Goal: Task Accomplishment & Management: Use online tool/utility

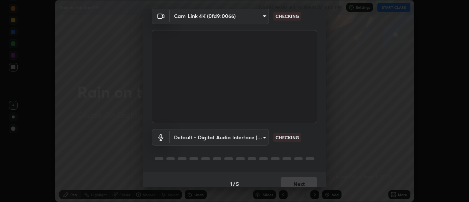
scroll to position [38, 0]
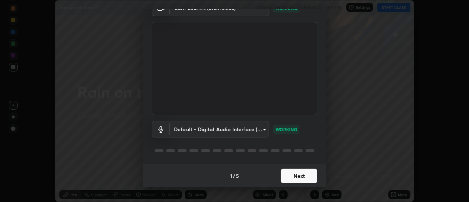
click at [282, 175] on button "Next" at bounding box center [299, 176] width 37 height 15
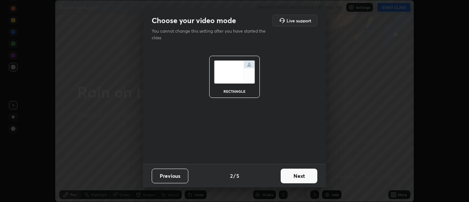
scroll to position [0, 0]
click at [283, 174] on button "Next" at bounding box center [299, 176] width 37 height 15
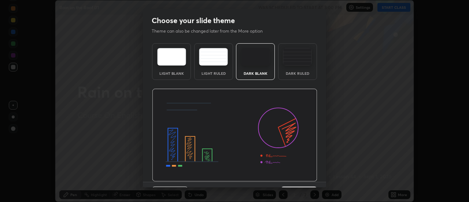
scroll to position [18, 0]
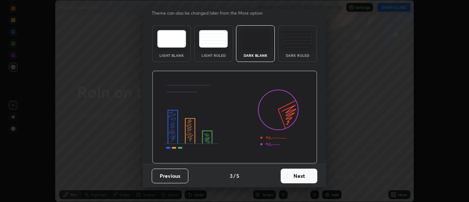
click at [282, 172] on button "Next" at bounding box center [299, 176] width 37 height 15
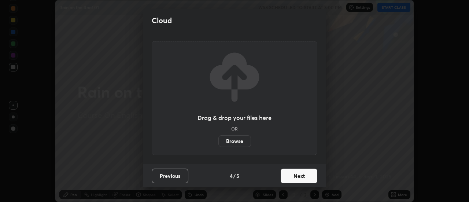
scroll to position [0, 0]
click at [242, 140] on label "Browse" at bounding box center [235, 141] width 33 height 12
click at [219, 140] on input "Browse" at bounding box center [219, 141] width 0 height 12
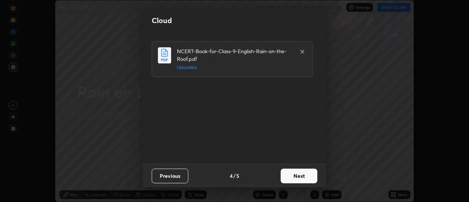
click at [286, 176] on button "Next" at bounding box center [299, 176] width 37 height 15
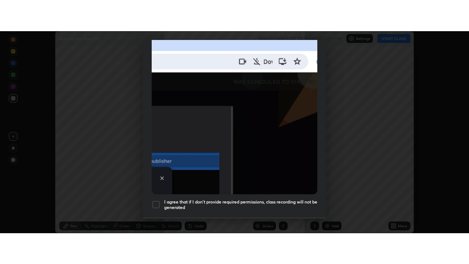
scroll to position [188, 0]
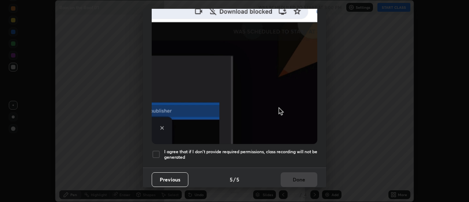
click at [156, 150] on div at bounding box center [156, 154] width 9 height 9
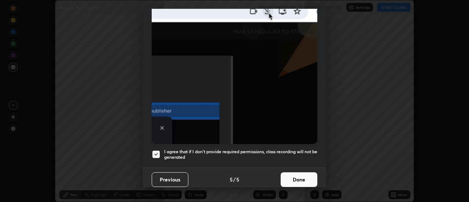
click at [285, 172] on button "Done" at bounding box center [299, 179] width 37 height 15
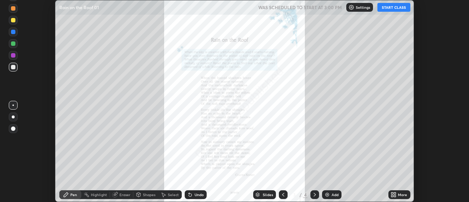
click at [400, 196] on div "More" at bounding box center [402, 195] width 9 height 4
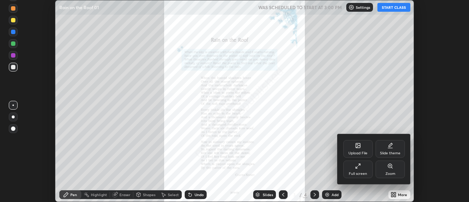
click at [368, 173] on div "Full screen" at bounding box center [358, 170] width 29 height 18
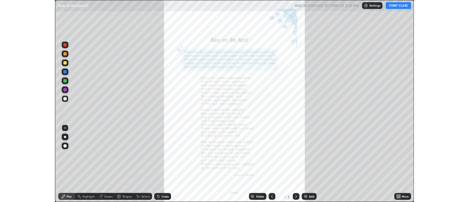
scroll to position [264, 469]
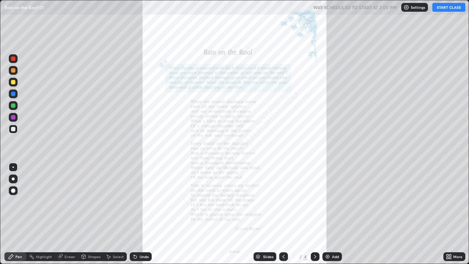
click at [13, 71] on div at bounding box center [13, 70] width 4 height 4
click at [449, 202] on icon at bounding box center [450, 258] width 2 height 2
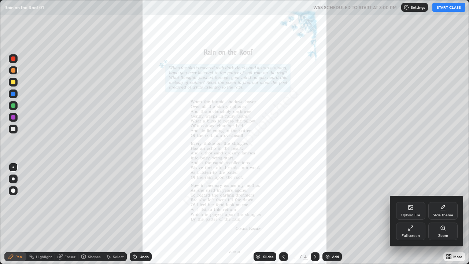
click at [440, 202] on div "Zoom" at bounding box center [443, 236] width 10 height 4
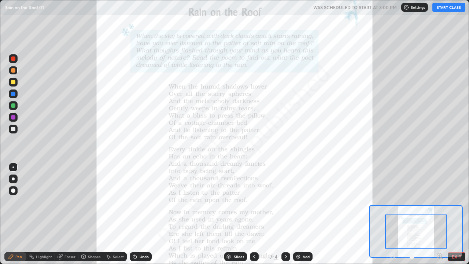
click at [440, 202] on icon at bounding box center [440, 256] width 2 height 0
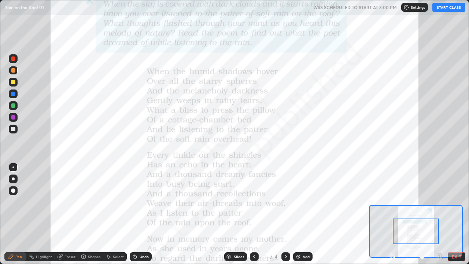
click at [440, 202] on icon at bounding box center [440, 256] width 2 height 0
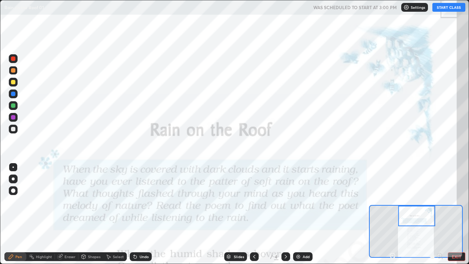
click at [443, 9] on button "START CLASS" at bounding box center [449, 7] width 33 height 9
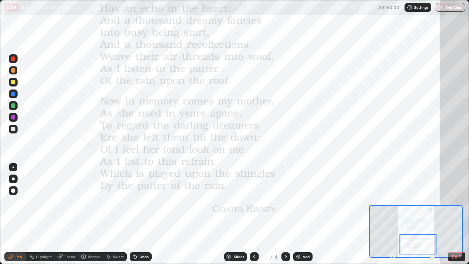
click at [393, 202] on icon at bounding box center [393, 256] width 2 height 0
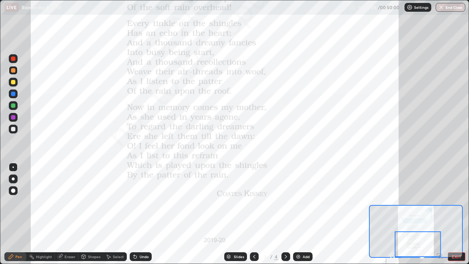
click at [393, 202] on icon at bounding box center [393, 256] width 2 height 0
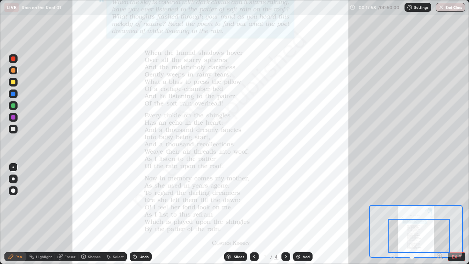
click at [14, 117] on div at bounding box center [13, 117] width 4 height 4
click at [440, 202] on icon at bounding box center [440, 256] width 2 height 0
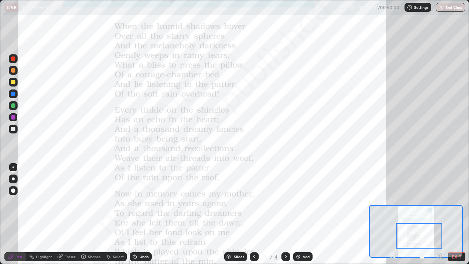
click at [439, 202] on icon at bounding box center [439, 255] width 7 height 7
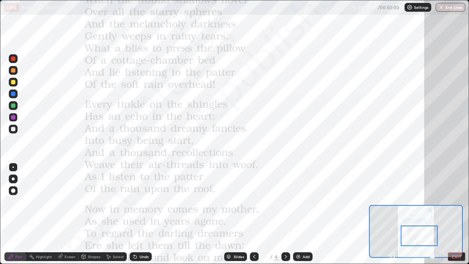
click at [66, 202] on div "Eraser" at bounding box center [70, 257] width 11 height 4
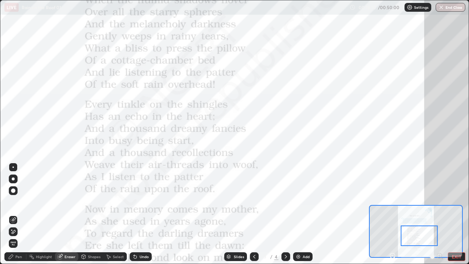
click at [13, 202] on span "Erase all" at bounding box center [13, 243] width 8 height 4
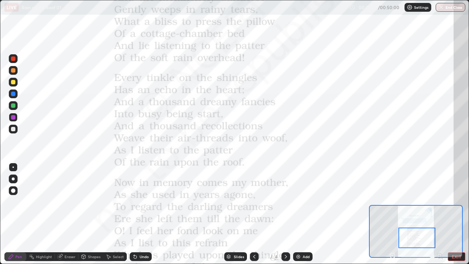
click at [393, 202] on icon at bounding box center [393, 256] width 2 height 0
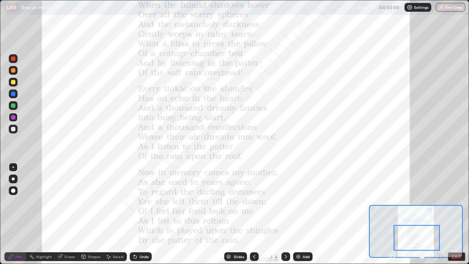
click at [448, 10] on button "End Class" at bounding box center [451, 7] width 30 height 9
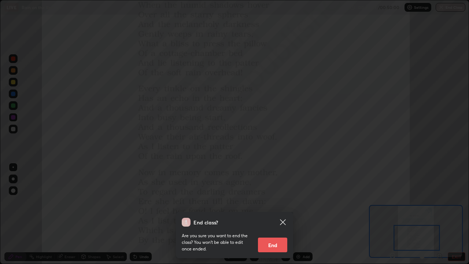
click at [271, 202] on button "End" at bounding box center [272, 245] width 29 height 15
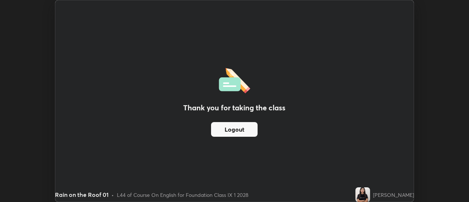
scroll to position [36461, 36194]
